Goal: Task Accomplishment & Management: Complete application form

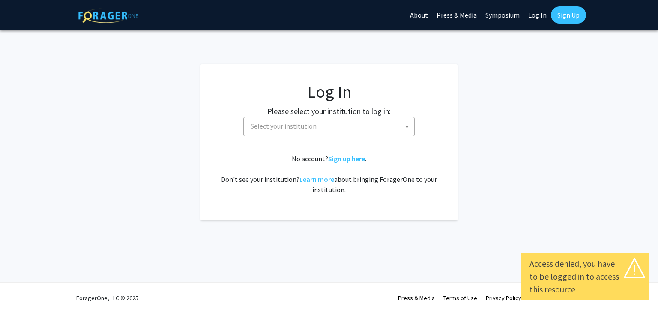
select select
click at [283, 130] on span "Select your institution" at bounding box center [284, 126] width 66 height 9
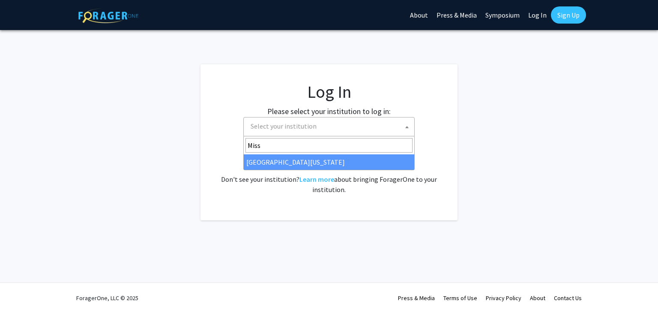
type input "Miss"
select select "33"
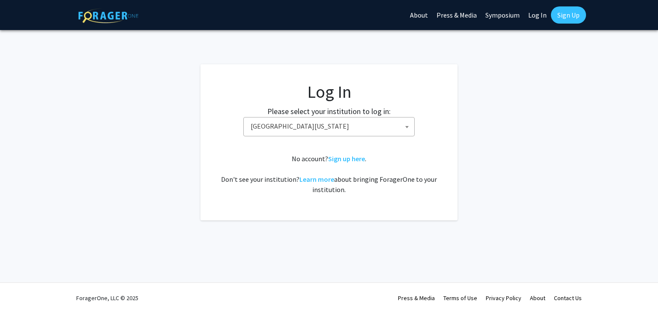
drag, startPoint x: 295, startPoint y: 157, endPoint x: 266, endPoint y: 161, distance: 29.5
click at [266, 161] on div "No account? Sign up here . Don't see your institution? Learn more about bringin…" at bounding box center [329, 173] width 223 height 41
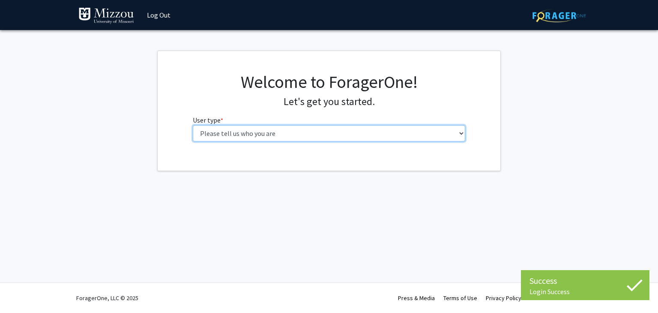
click at [277, 134] on select "Please tell us who you are Undergraduate Student Master's Student Doctoral Cand…" at bounding box center [329, 133] width 273 height 16
select select "1: undergrad"
click at [193, 125] on select "Please tell us who you are Undergraduate Student Master's Student Doctoral Cand…" at bounding box center [329, 133] width 273 height 16
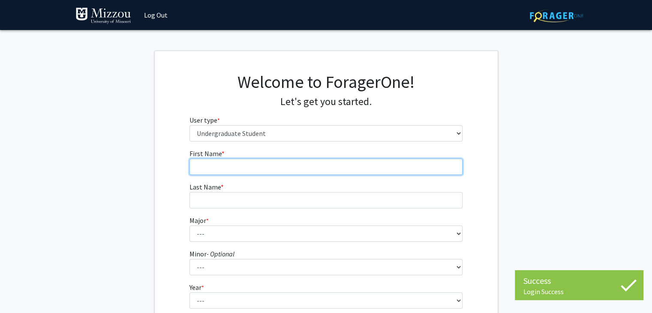
click at [266, 171] on input "First Name * required" at bounding box center [325, 166] width 273 height 16
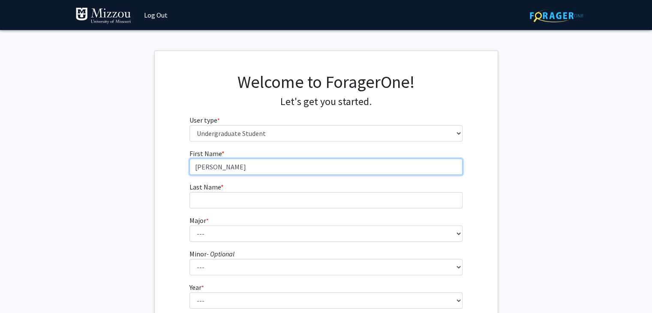
type input "[PERSON_NAME]"
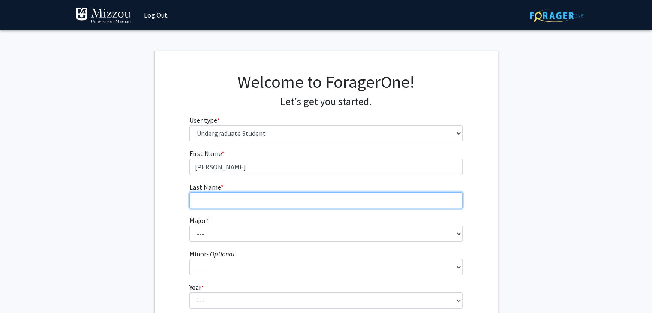
click at [275, 196] on input "Last Name * required" at bounding box center [325, 200] width 273 height 16
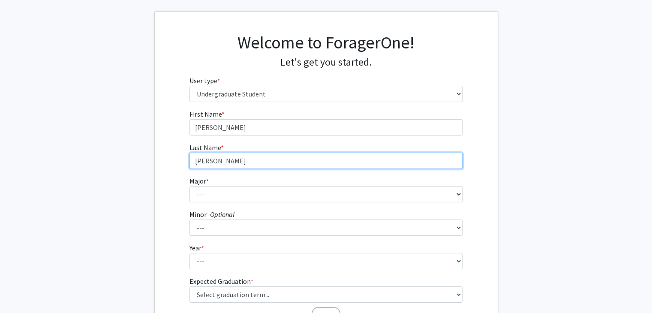
scroll to position [42, 0]
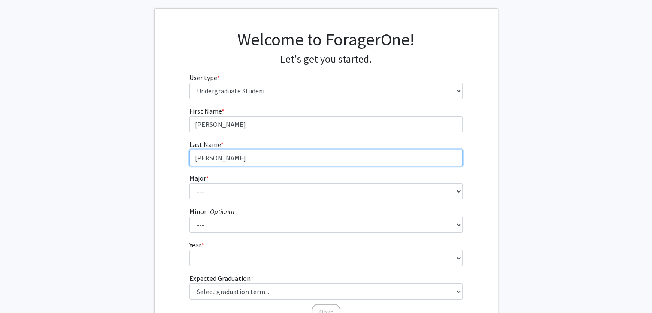
type input "[PERSON_NAME]"
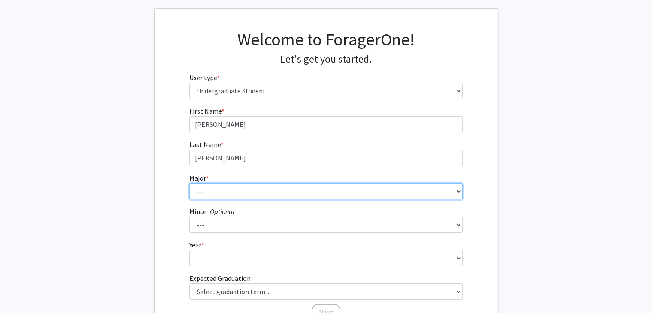
click at [264, 186] on select "--- Agribusiness Management Agricultural Education Agricultural Education: Comm…" at bounding box center [325, 191] width 273 height 16
select select "96: 2590"
click at [189, 183] on select "--- Agribusiness Management Agricultural Education Agricultural Education: Comm…" at bounding box center [325, 191] width 273 height 16
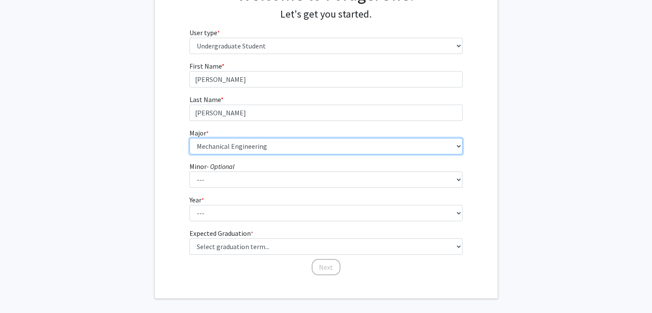
scroll to position [94, 0]
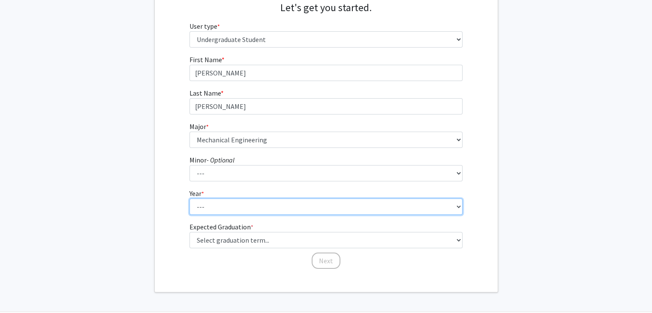
click at [260, 206] on select "--- First-year Sophomore Junior Senior Postbaccalaureate Certificate" at bounding box center [325, 206] width 273 height 16
select select "3: junior"
click at [189, 198] on select "--- First-year Sophomore Junior Senior Postbaccalaureate Certificate" at bounding box center [325, 206] width 273 height 16
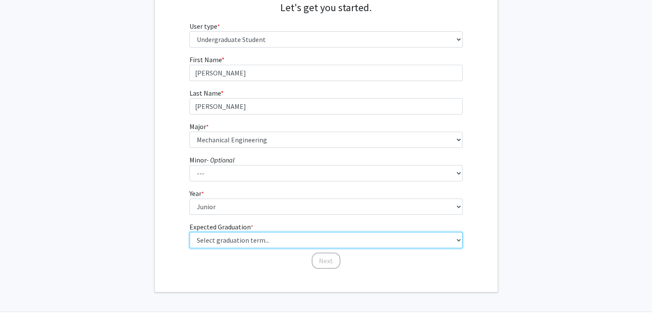
click at [232, 240] on select "Select graduation term... Spring 2025 Summer 2025 Fall 2025 Winter 2025 Spring …" at bounding box center [325, 240] width 273 height 16
select select "9: spring_2027"
click at [189, 232] on select "Select graduation term... Spring 2025 Summer 2025 Fall 2025 Winter 2025 Spring …" at bounding box center [325, 240] width 273 height 16
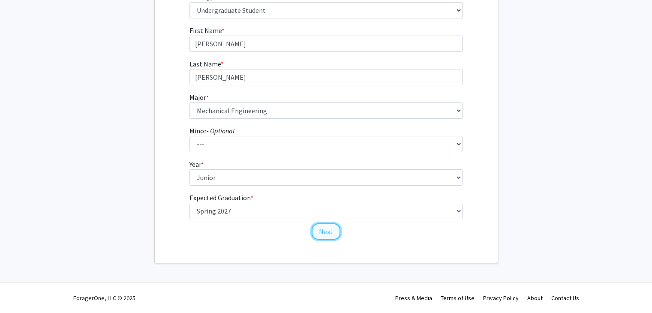
click at [326, 230] on button "Next" at bounding box center [325, 231] width 29 height 16
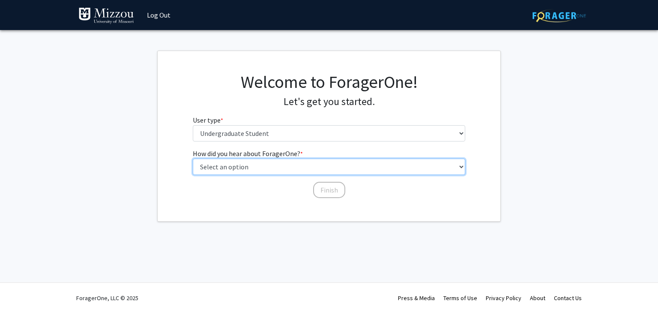
click at [269, 164] on select "Select an option Peer/student recommendation Faculty/staff recommendation Unive…" at bounding box center [329, 166] width 273 height 16
select select "3: university_website"
click at [193, 158] on select "Select an option Peer/student recommendation Faculty/staff recommendation Unive…" at bounding box center [329, 166] width 273 height 16
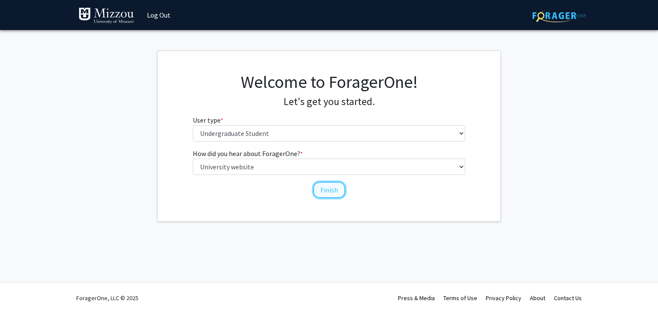
click at [317, 188] on button "Finish" at bounding box center [329, 190] width 32 height 16
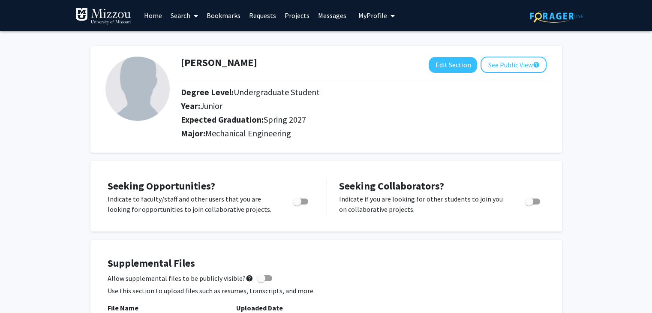
click at [182, 16] on link "Search" at bounding box center [184, 15] width 36 height 30
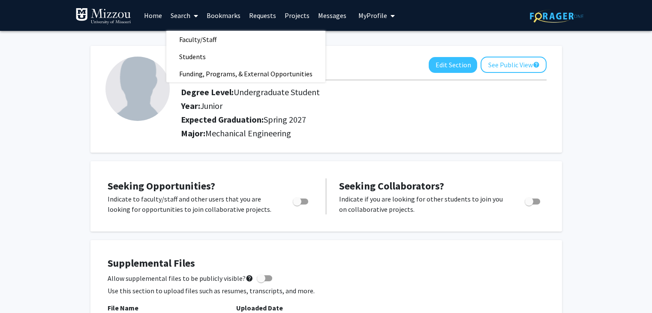
click at [182, 16] on link "Search" at bounding box center [184, 15] width 36 height 30
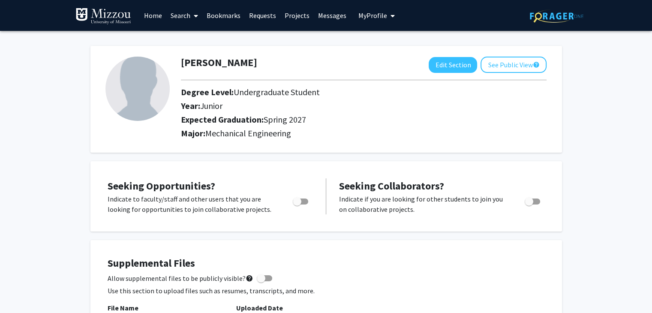
click at [145, 18] on link "Home" at bounding box center [153, 15] width 27 height 30
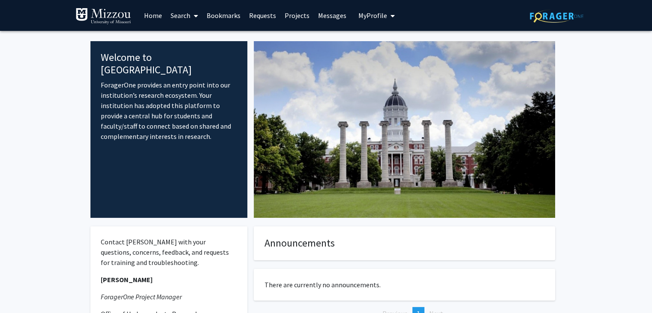
click at [195, 18] on icon at bounding box center [196, 15] width 4 height 7
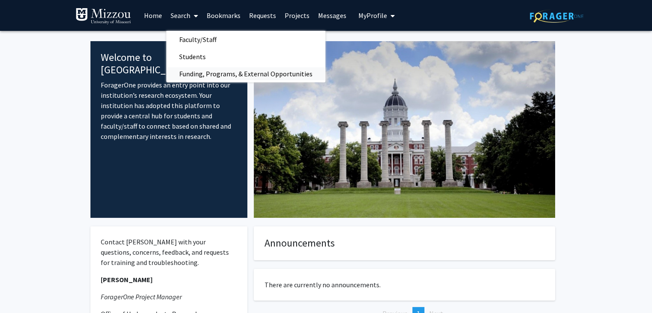
click at [231, 71] on span "Funding, Programs, & External Opportunities" at bounding box center [245, 73] width 159 height 17
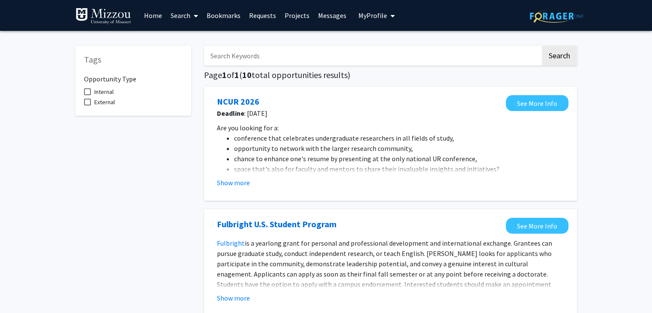
click at [182, 17] on link "Search" at bounding box center [184, 15] width 36 height 30
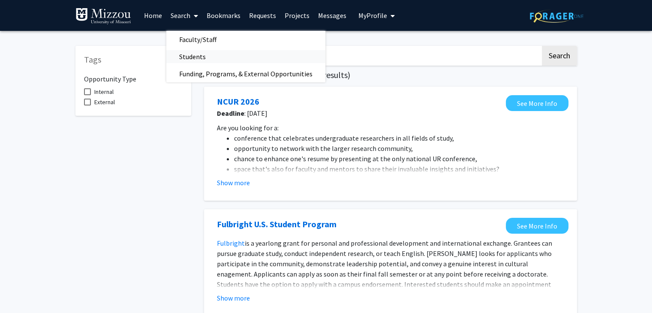
click at [185, 56] on span "Students" at bounding box center [192, 56] width 52 height 17
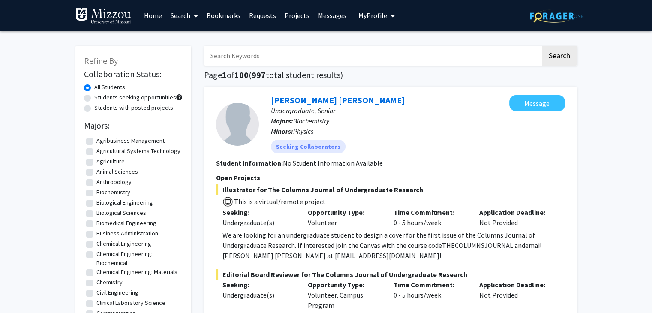
click at [230, 21] on link "Bookmarks" at bounding box center [223, 15] width 42 height 30
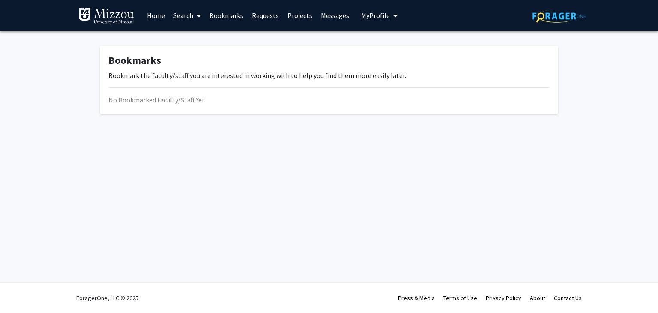
click at [261, 12] on link "Requests" at bounding box center [266, 15] width 36 height 30
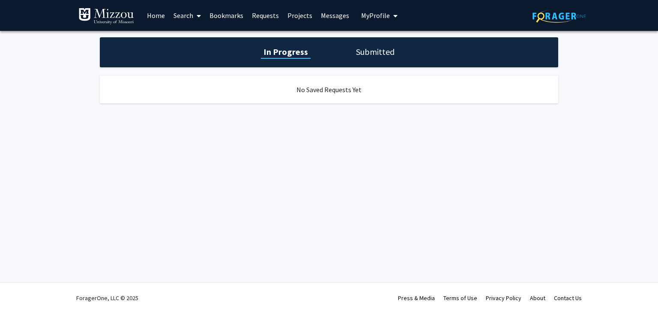
click at [287, 15] on link "Projects" at bounding box center [299, 15] width 33 height 30
